Goal: Information Seeking & Learning: Learn about a topic

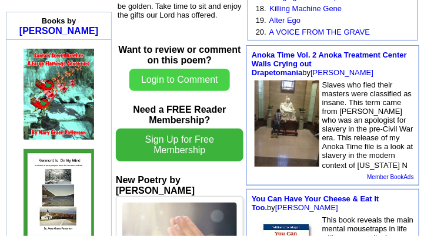
scroll to position [353, 0]
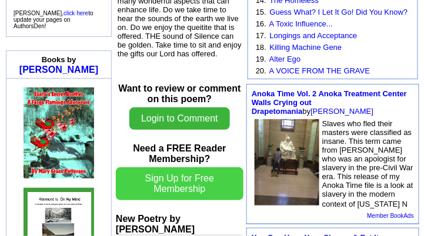
click at [181, 117] on button "Login to Comment" at bounding box center [179, 119] width 101 height 22
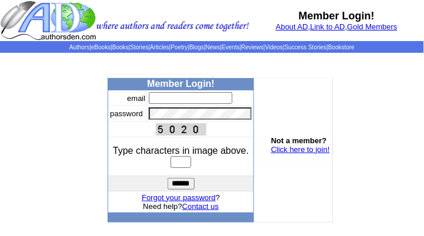
type input "**********"
click at [175, 162] on input "text" at bounding box center [181, 162] width 21 height 12
type input "****"
click at [182, 182] on input "******" at bounding box center [181, 184] width 27 height 12
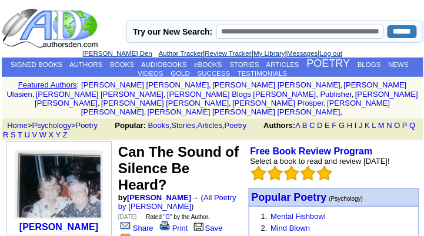
click at [104, 51] on link "[PERSON_NAME] Den" at bounding box center [117, 53] width 70 height 7
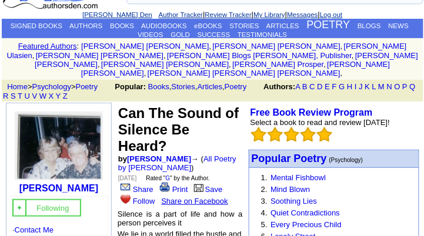
scroll to position [78, 0]
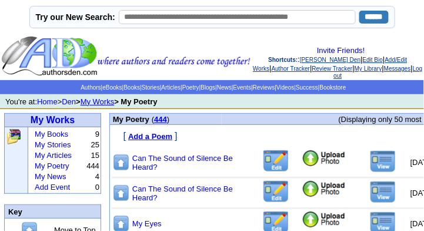
scroll to position [39, 0]
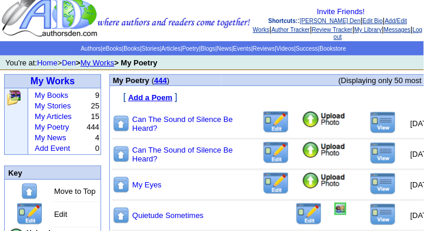
click at [370, 125] on img at bounding box center [383, 122] width 26 height 22
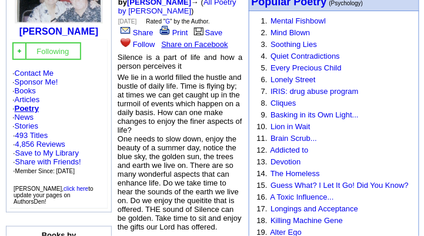
scroll to position [235, 0]
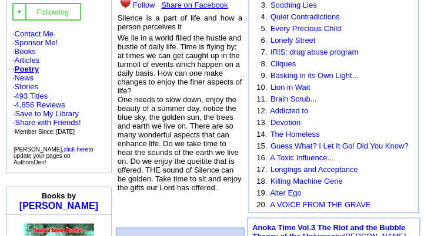
click at [27, 65] on link "Poetry" at bounding box center [27, 69] width 24 height 9
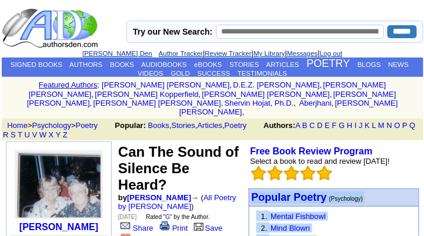
drag, startPoint x: 415, startPoint y: 1, endPoint x: 411, endPoint y: 218, distance: 217.7
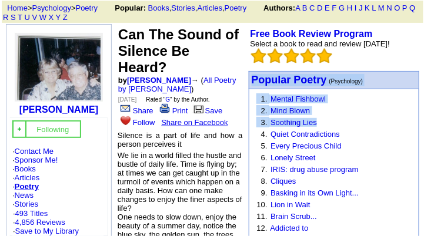
scroll to position [196, 0]
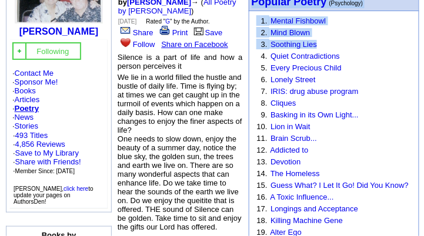
click at [383, 144] on td "Addicted to" at bounding box center [342, 150] width 148 height 12
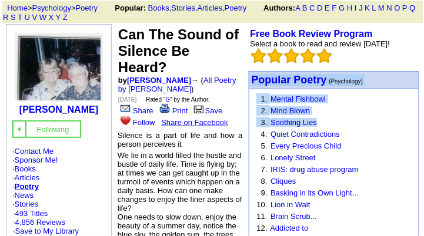
scroll to position [156, 0]
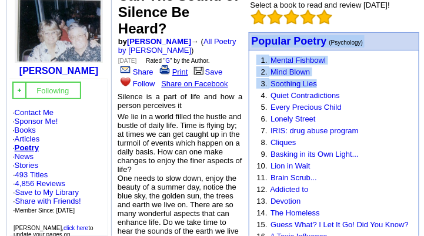
click at [180, 68] on link "Print" at bounding box center [173, 72] width 31 height 9
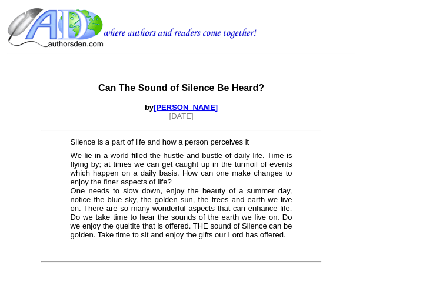
click at [309, 196] on center "Silence is a part of life and how a person perceives it We lie in a world fille…" at bounding box center [181, 190] width 348 height 111
click at [251, 234] on font "We lie in a world filled the hustle and bustle of daily life. Time is flying by…" at bounding box center [182, 195] width 222 height 88
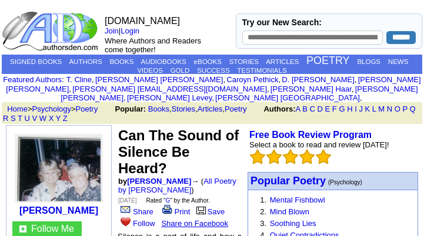
scroll to position [118, 0]
